Goal: Task Accomplishment & Management: Manage account settings

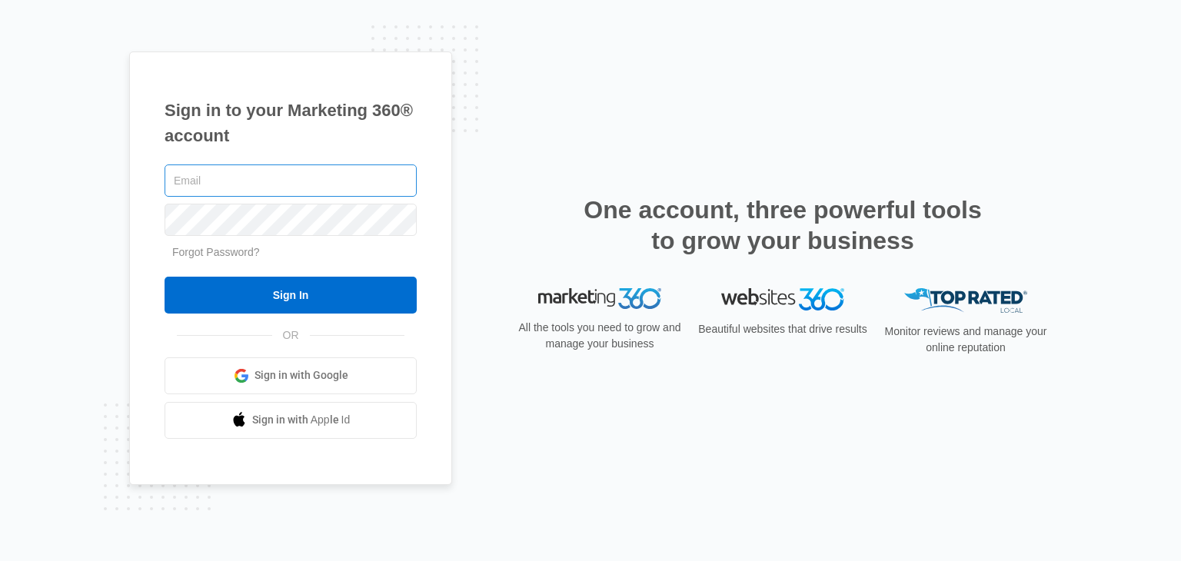
click at [287, 177] on input "text" at bounding box center [290, 180] width 252 height 32
type input "[EMAIL_ADDRESS][DOMAIN_NAME]"
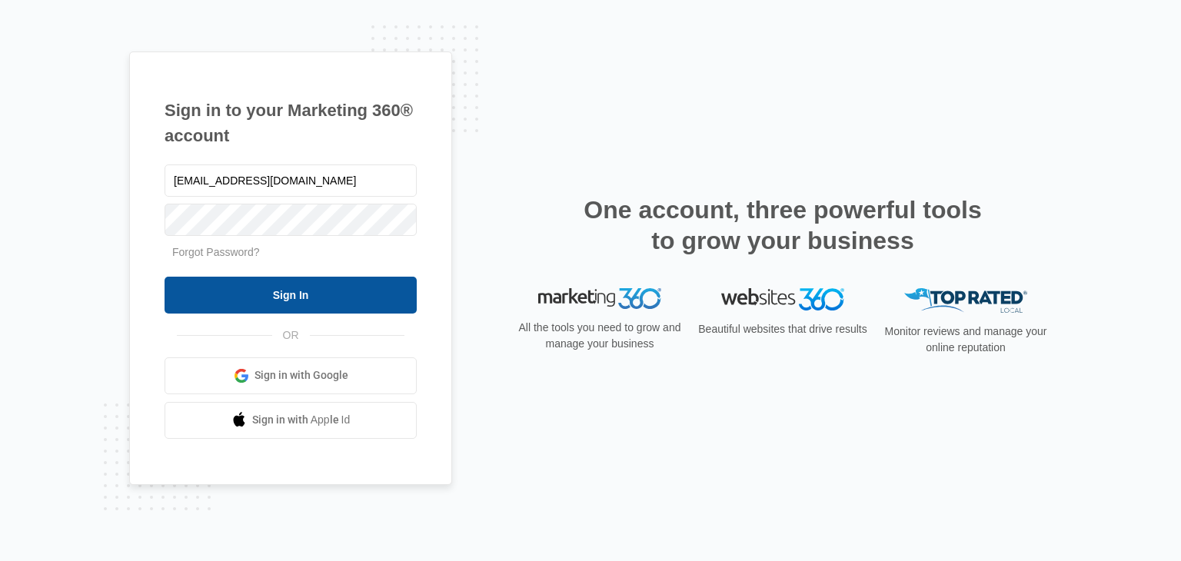
click at [291, 298] on input "Sign In" at bounding box center [290, 295] width 252 height 37
